Goal: Task Accomplishment & Management: Use online tool/utility

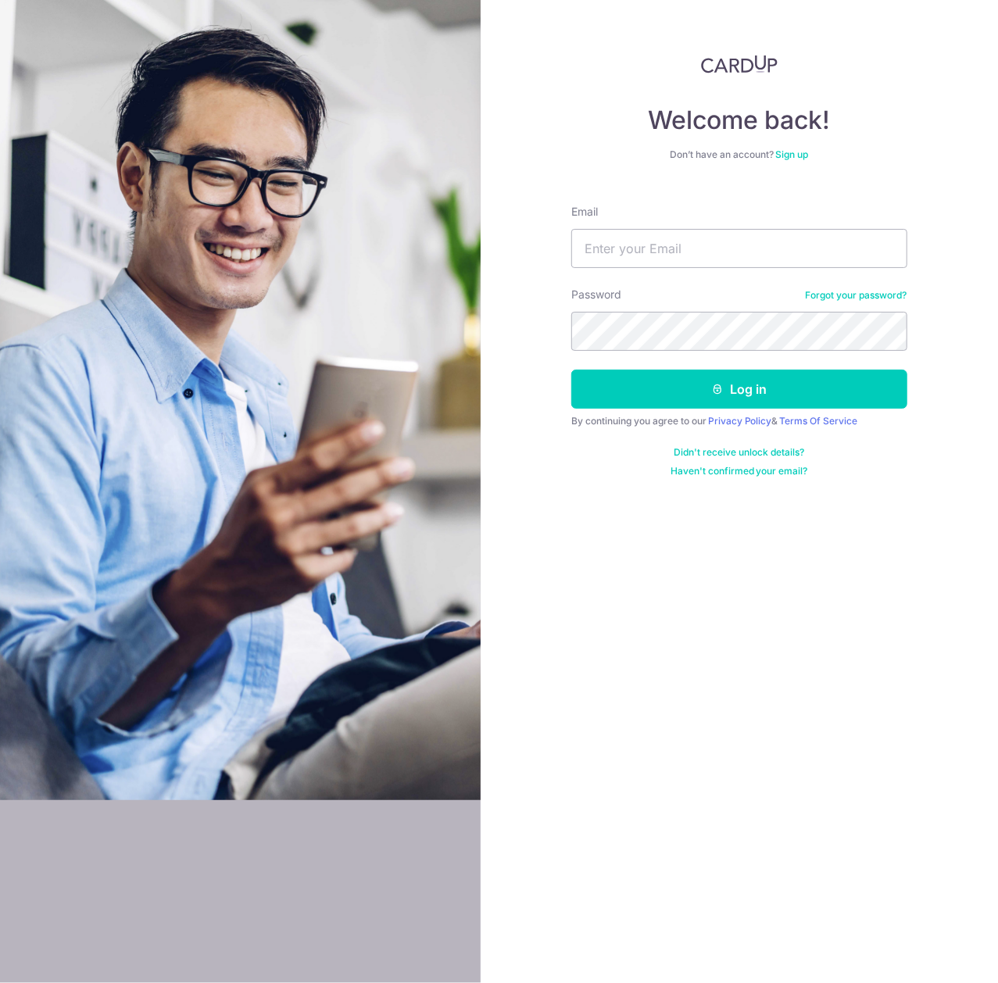
click at [648, 241] on input "Email" at bounding box center [739, 248] width 336 height 39
type input "[EMAIL_ADDRESS][DOMAIN_NAME]"
click at [571, 370] on button "Log in" at bounding box center [739, 389] width 336 height 39
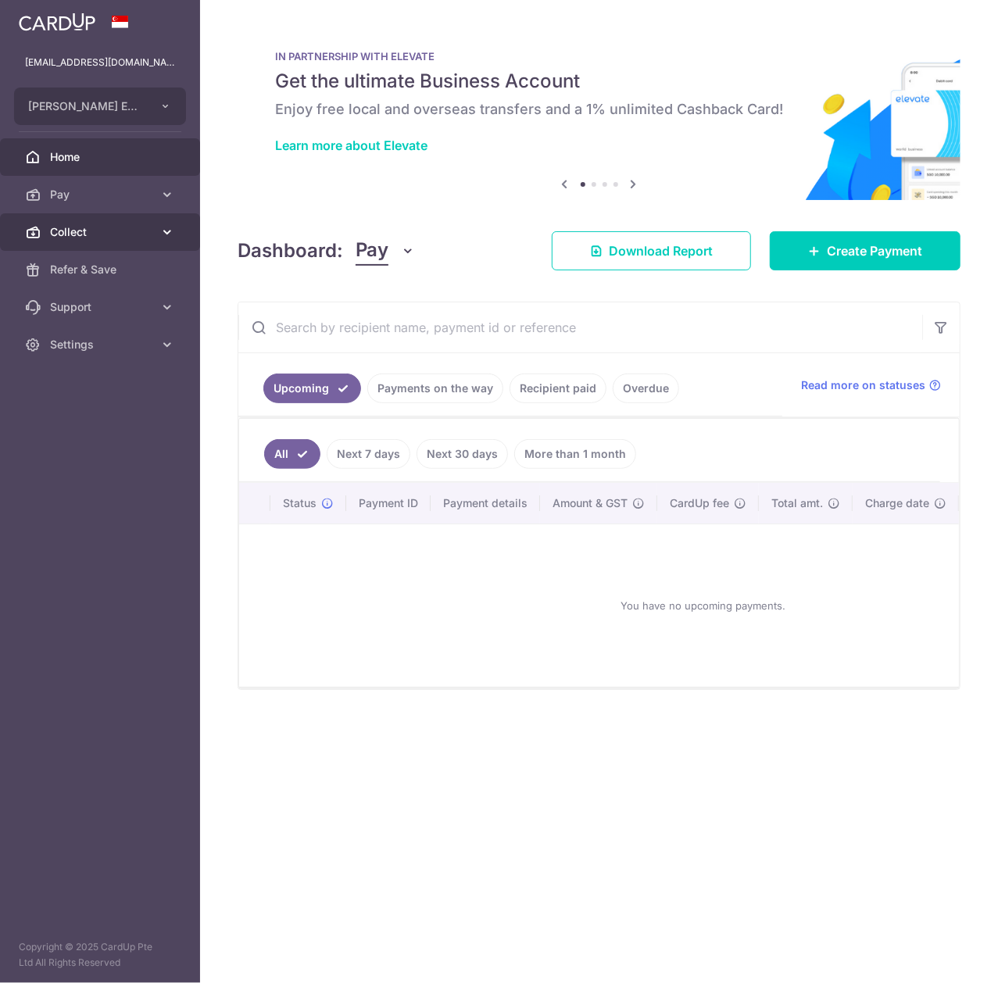
click at [122, 228] on span "Collect" at bounding box center [101, 232] width 103 height 16
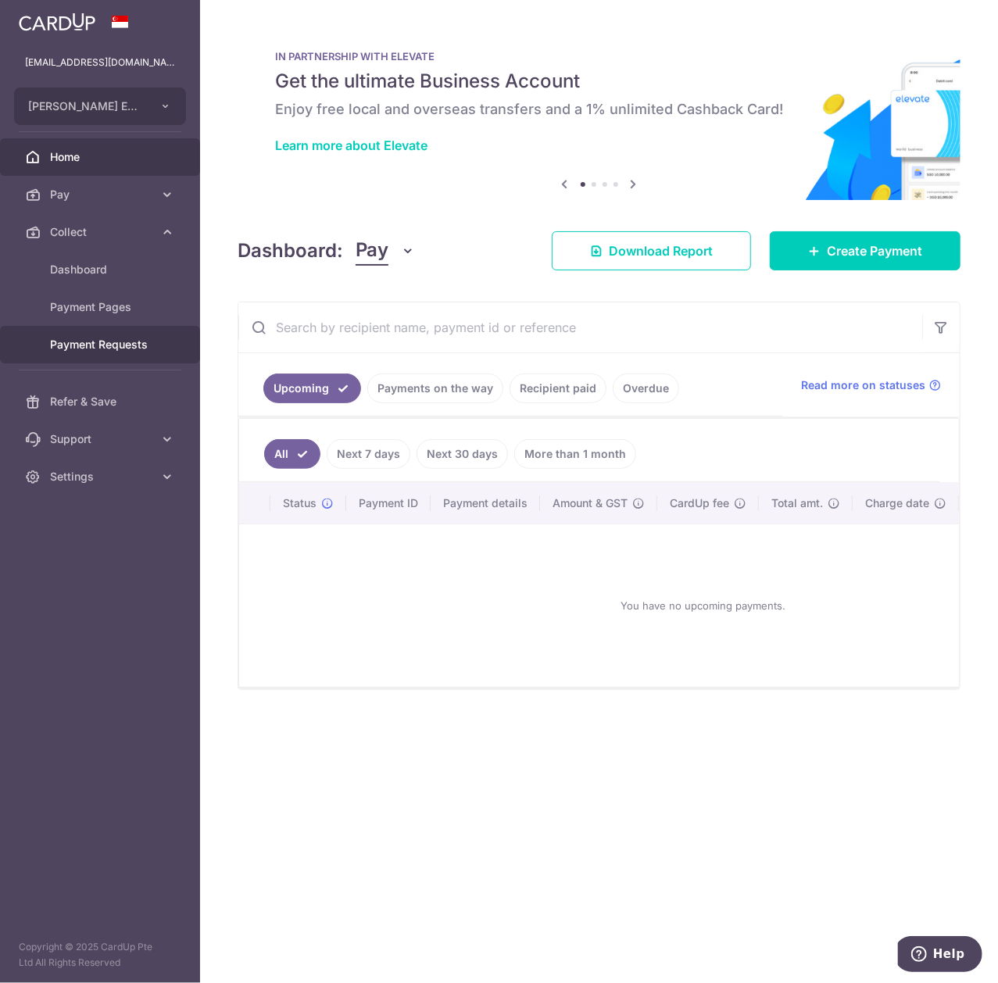
click at [141, 344] on span "Payment Requests" at bounding box center [101, 345] width 103 height 16
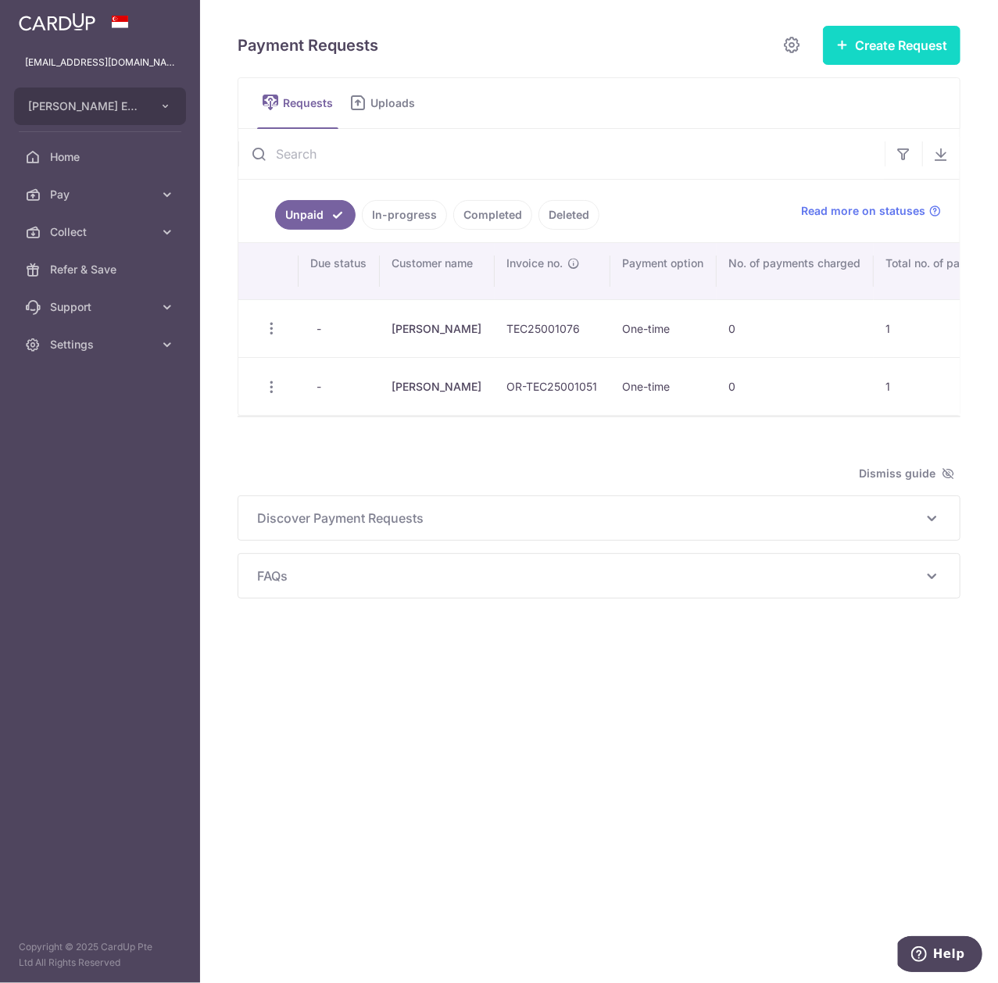
click at [945, 38] on button "Create Request" at bounding box center [892, 45] width 138 height 39
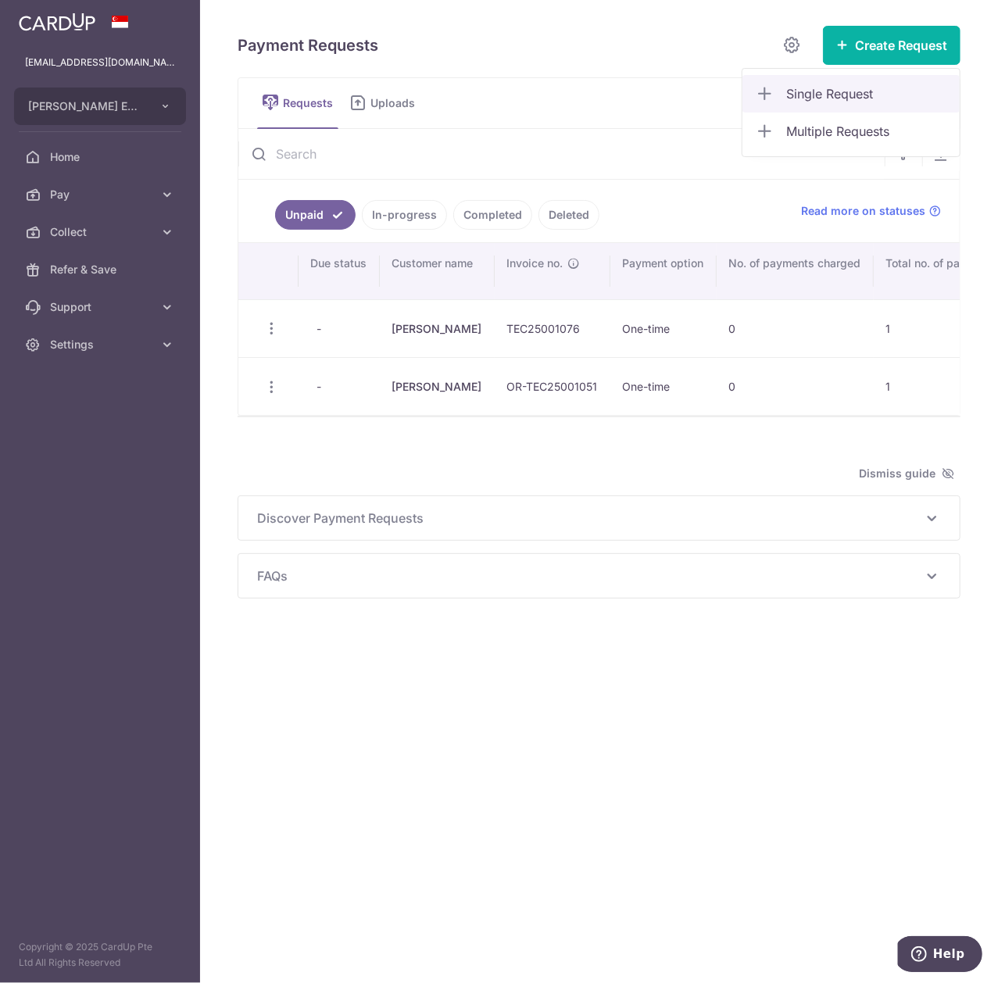
click at [913, 82] on link "Single Request" at bounding box center [850, 94] width 217 height 38
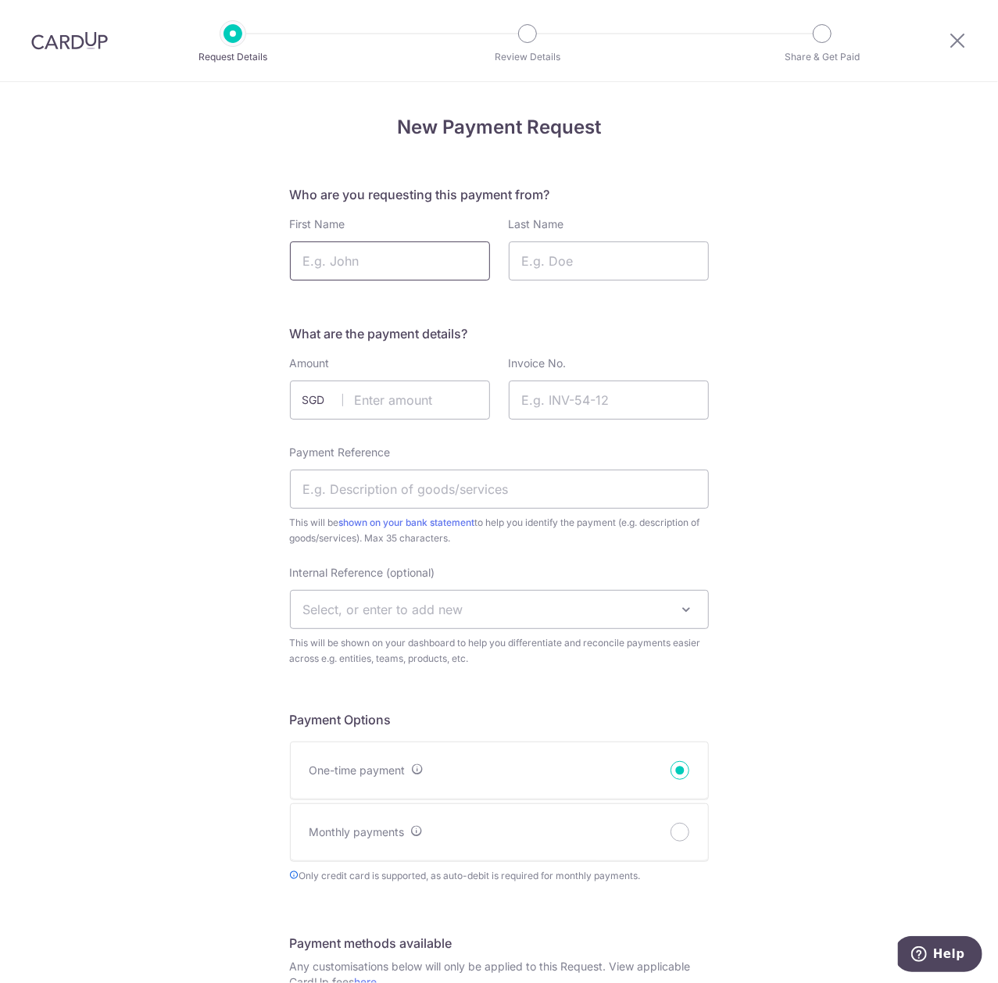
click at [409, 263] on input "First Name" at bounding box center [390, 260] width 200 height 39
type input "Nichika"
click at [550, 258] on input "Last Name" at bounding box center [609, 260] width 200 height 39
type input "Adachi"
click at [411, 419] on input "text" at bounding box center [390, 400] width 200 height 39
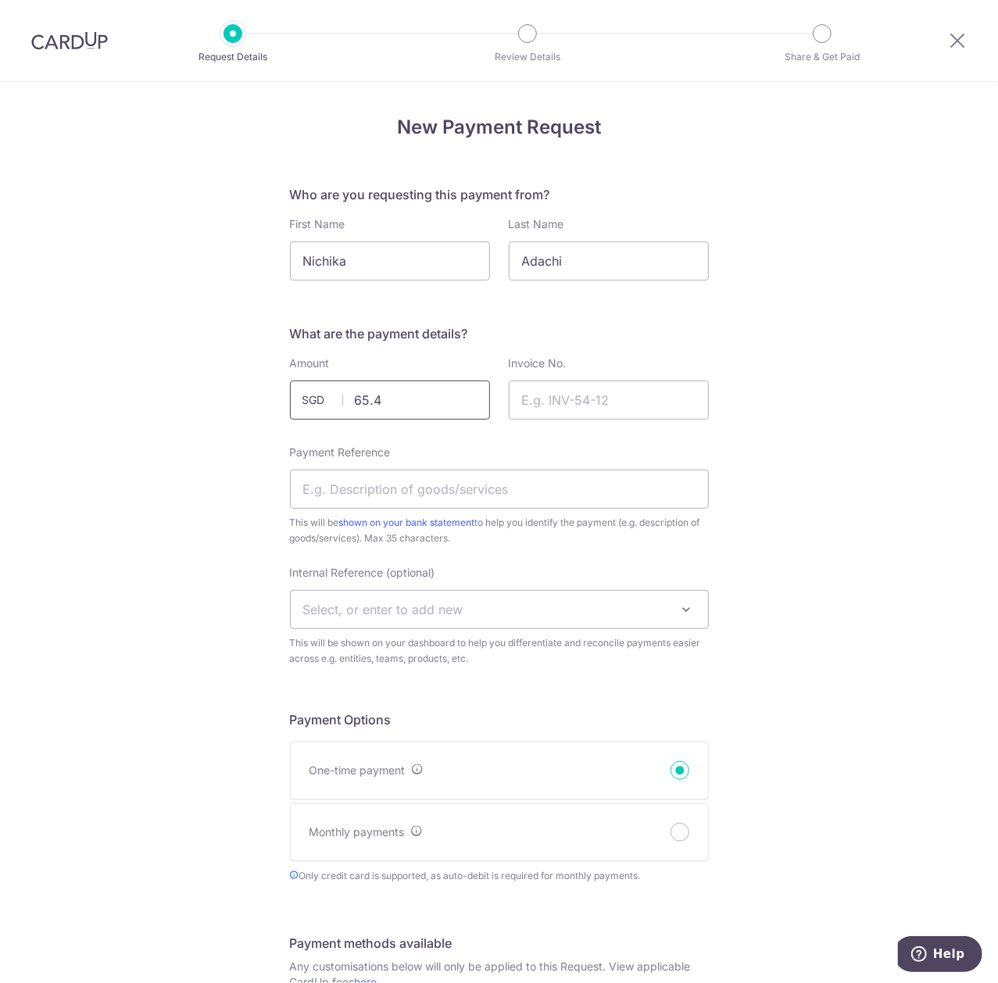
type input "65.40"
click at [592, 410] on input "Invoice No." at bounding box center [609, 400] width 200 height 39
paste input "TEC25-003414"
type input "TEC25-003414"
drag, startPoint x: 504, startPoint y: 500, endPoint x: 789, endPoint y: 467, distance: 286.3
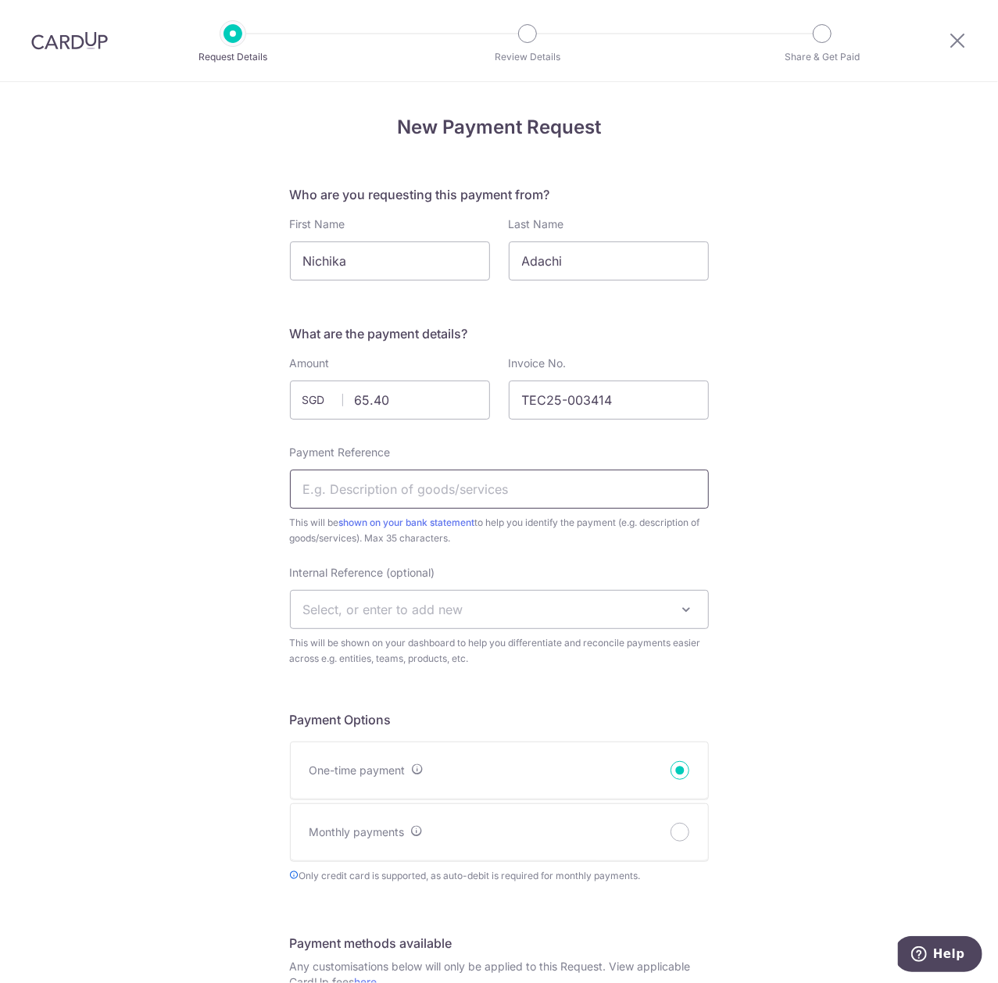
click at [504, 500] on input "Payment Reference" at bounding box center [499, 489] width 419 height 39
type input "v"
type input "c"
type input "Specialty consultation"
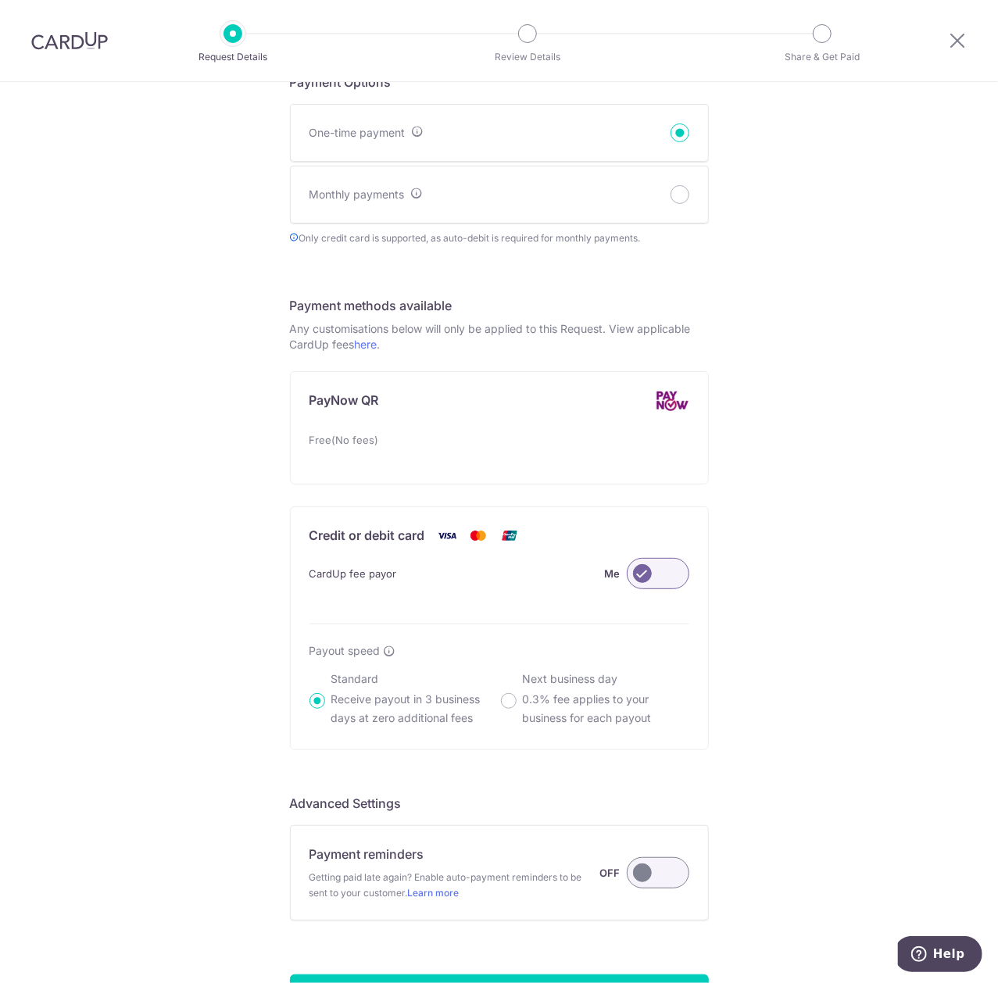
scroll to position [785, 0]
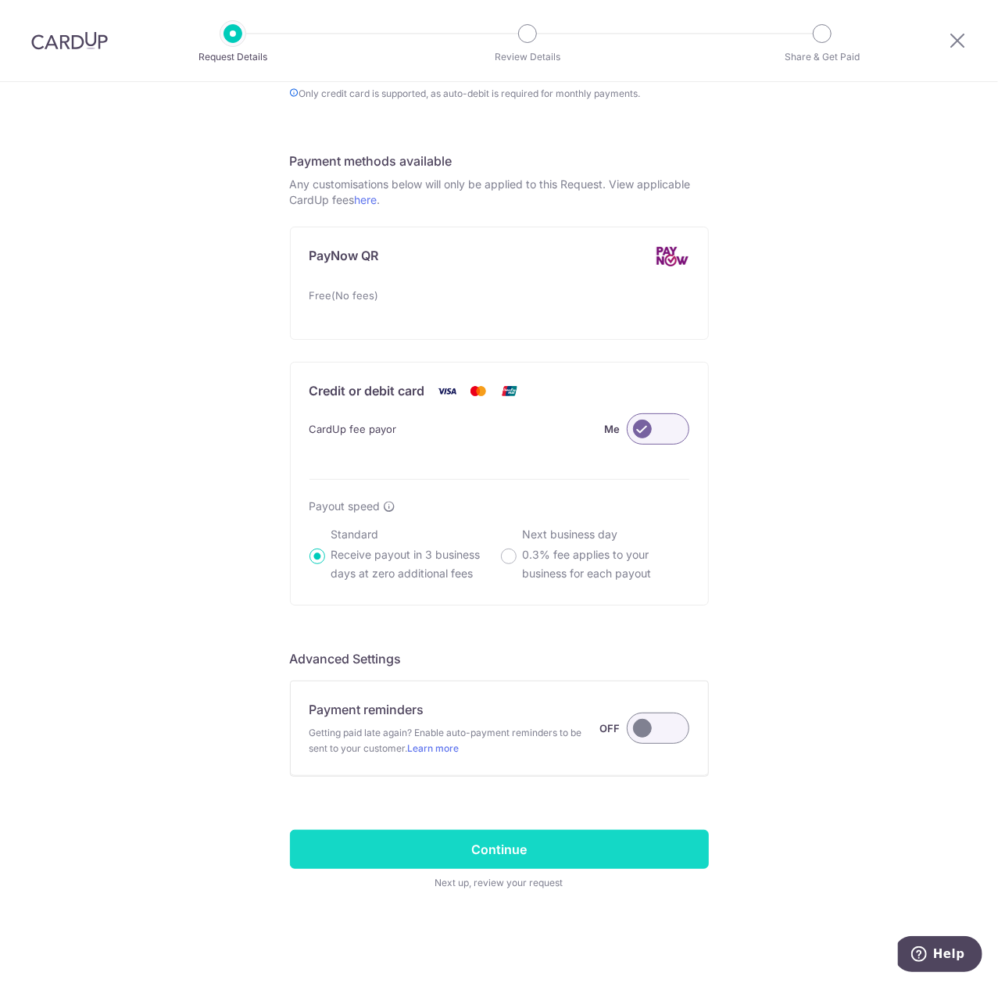
click at [592, 835] on input "Continue" at bounding box center [499, 849] width 419 height 39
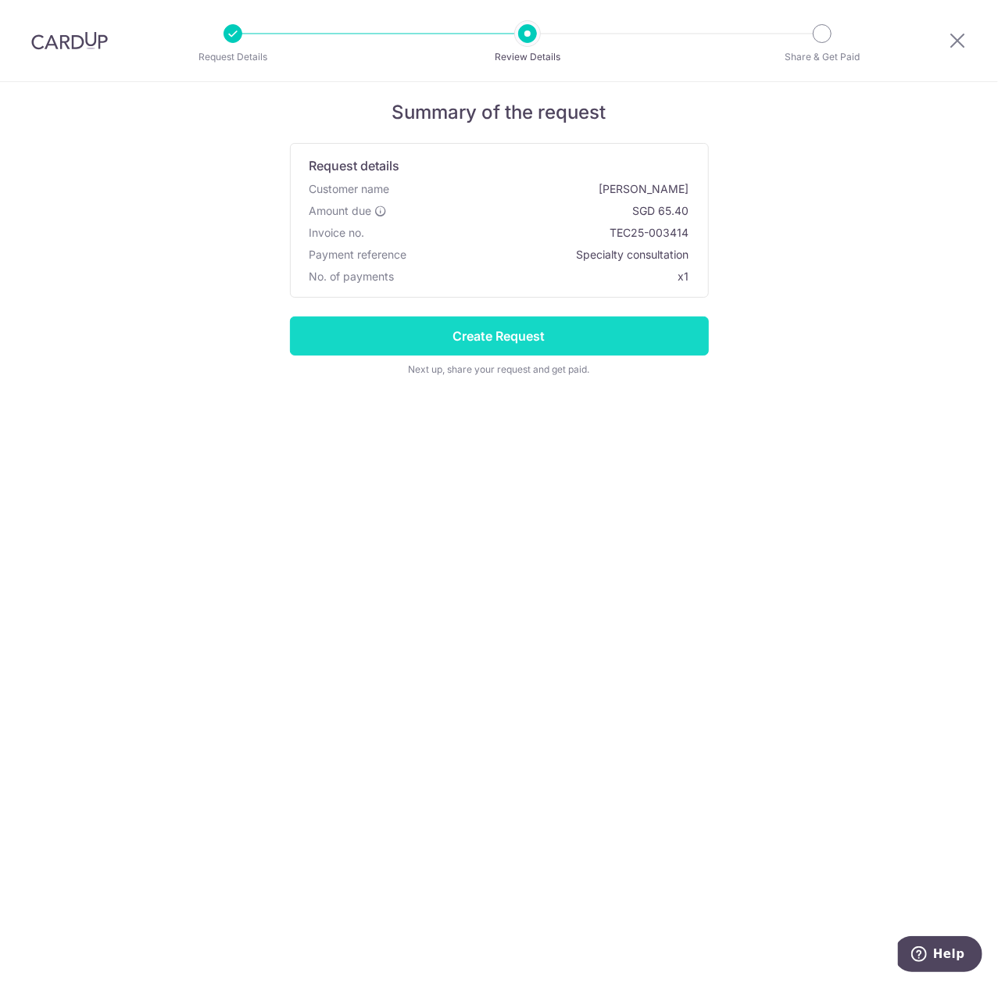
click at [581, 332] on input "Create Request" at bounding box center [499, 335] width 419 height 39
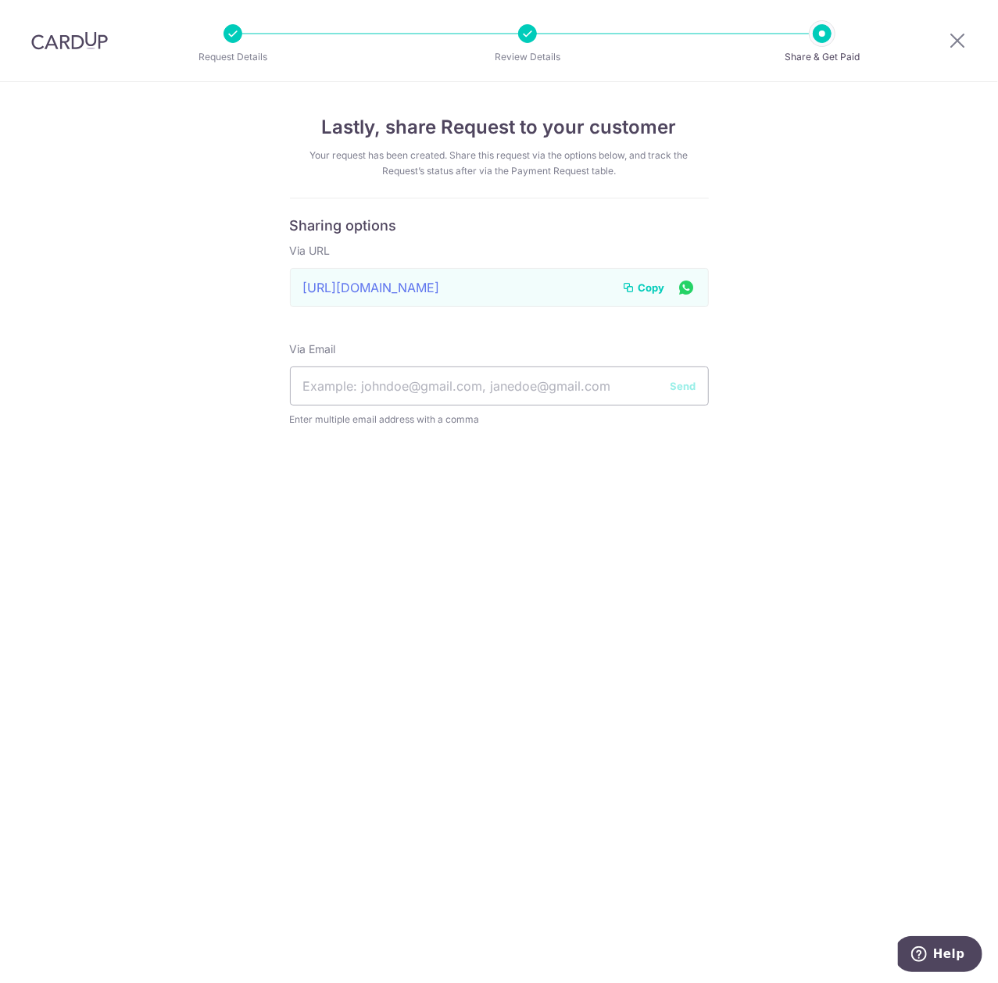
click at [635, 291] on icon at bounding box center [629, 287] width 13 height 13
